Goal: Task Accomplishment & Management: Manage account settings

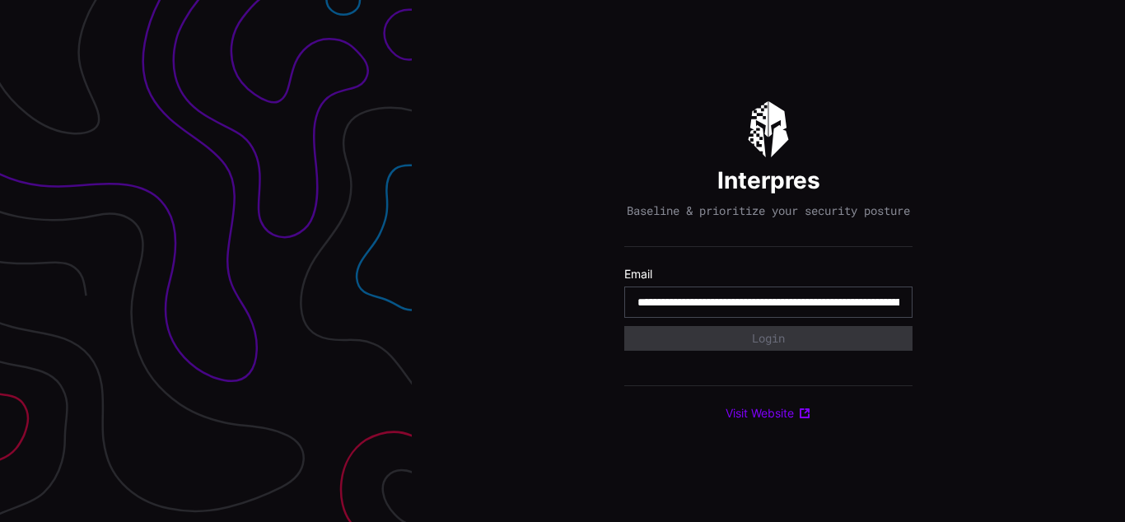
click at [768, 310] on input "**********" at bounding box center [768, 302] width 262 height 15
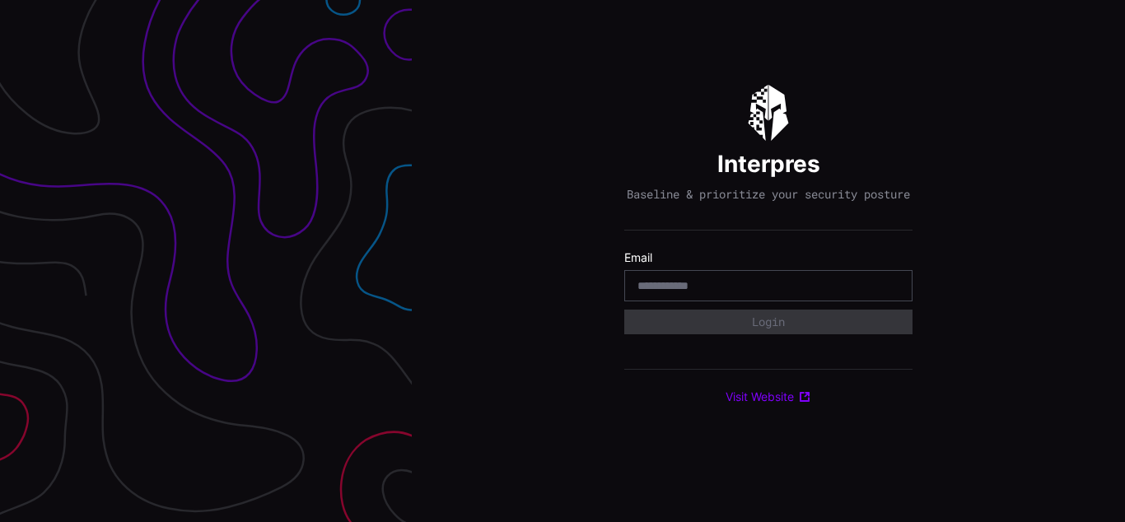
click at [562, 261] on div "Interpres Baseline & prioritize your security posture Email Login Visit Website" at bounding box center [768, 261] width 713 height 522
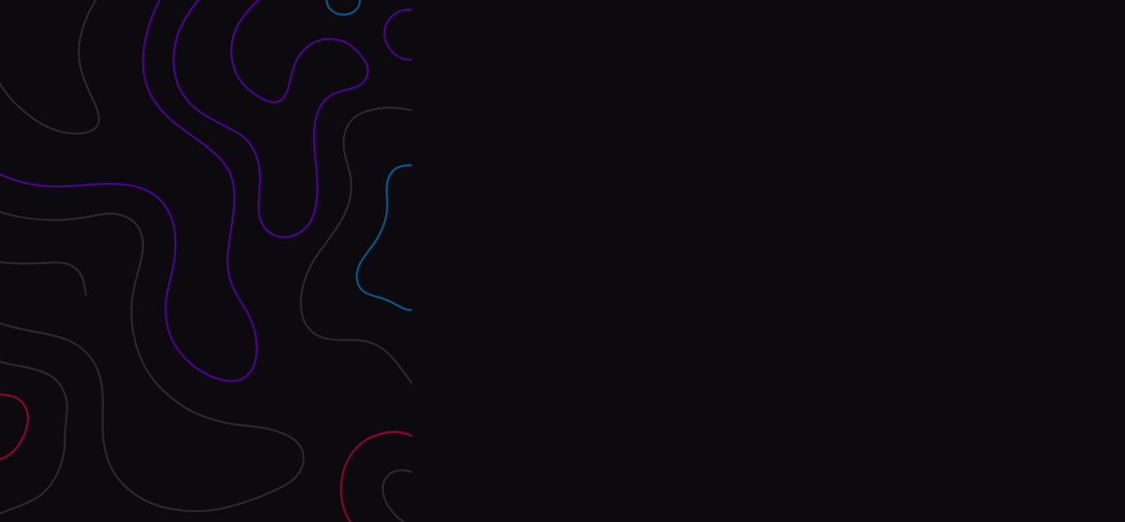
click at [562, 261] on div "Interpres Baseline & prioritize your security posture Email Login Visit Website" at bounding box center [768, 261] width 713 height 522
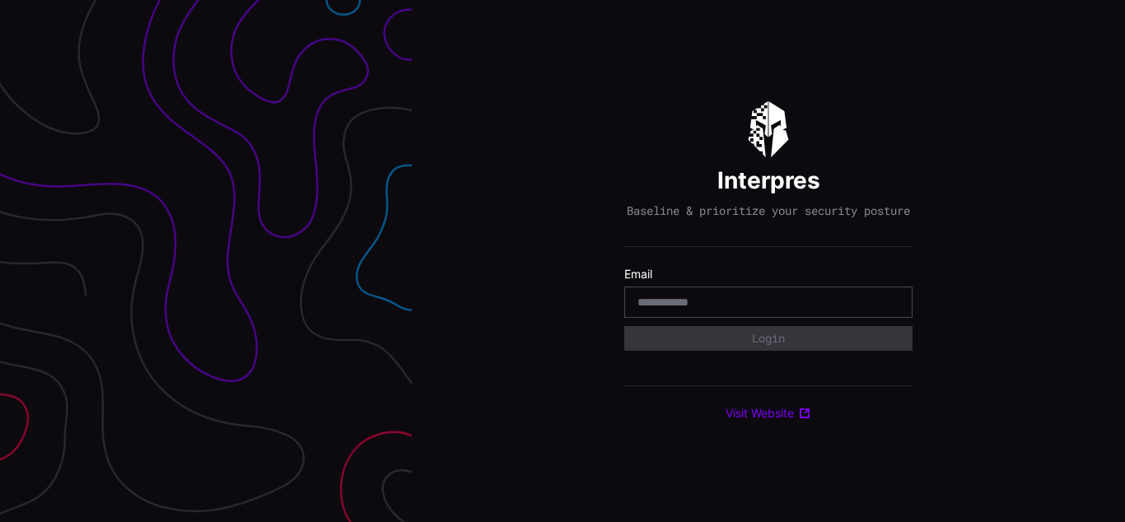
click at [562, 261] on div "Interpres Baseline & prioritize your security posture Email Login Visit Website" at bounding box center [768, 261] width 713 height 522
